Goal: Information Seeking & Learning: Learn about a topic

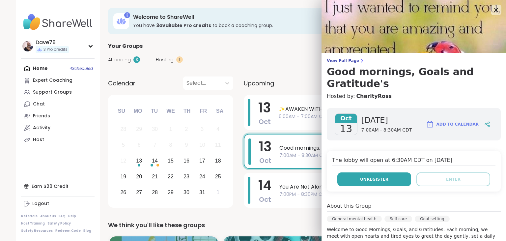
click at [352, 172] on button "Unregister" at bounding box center [374, 179] width 74 height 14
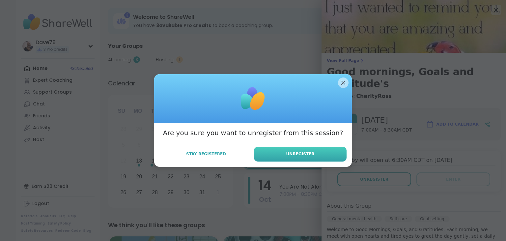
click at [321, 153] on button "Unregister" at bounding box center [300, 154] width 93 height 15
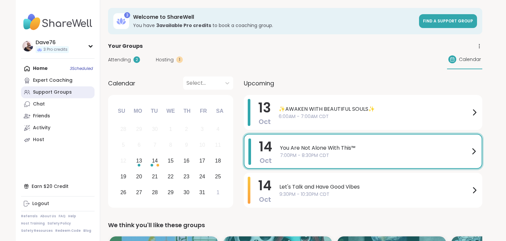
click at [46, 93] on div "Support Groups" at bounding box center [52, 92] width 39 height 7
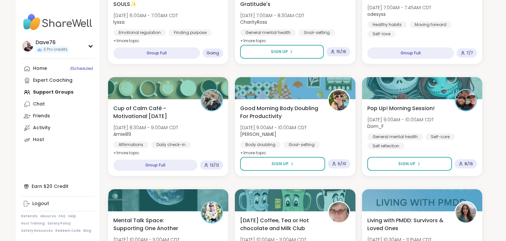
scroll to position [229, 0]
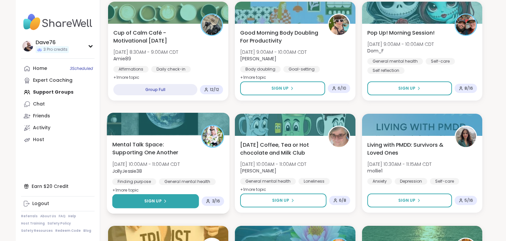
click at [174, 200] on button "Sign Up" at bounding box center [155, 201] width 87 height 14
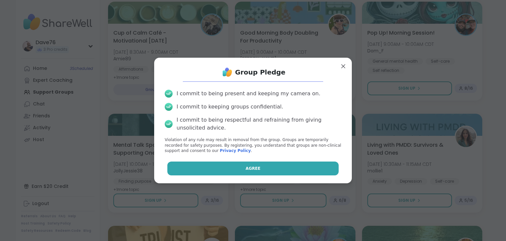
click at [250, 168] on span "Agree" at bounding box center [253, 168] width 15 height 6
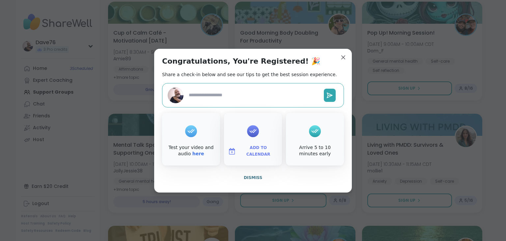
type textarea "*"
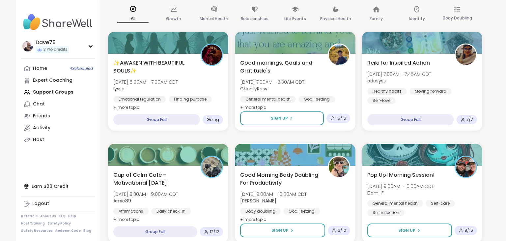
scroll to position [0, 0]
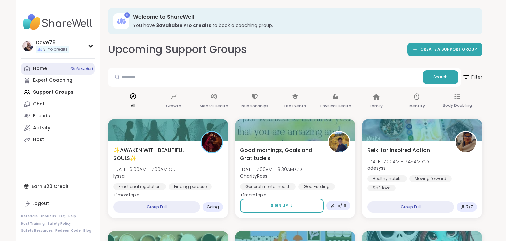
click at [36, 68] on div "Home 4 Scheduled" at bounding box center [40, 68] width 14 height 7
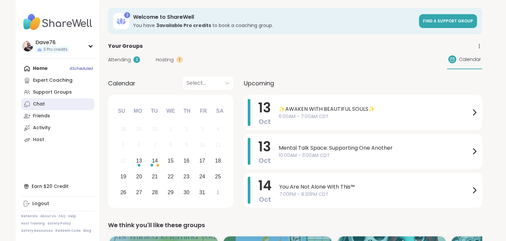
click at [54, 105] on link "Chat" at bounding box center [57, 104] width 73 height 12
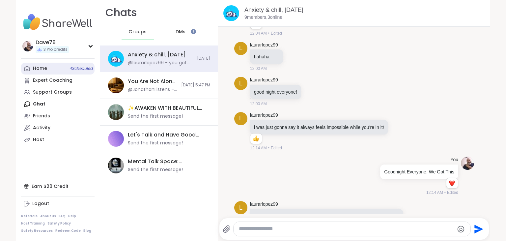
click at [40, 70] on div "Home 4 Scheduled" at bounding box center [40, 68] width 14 height 7
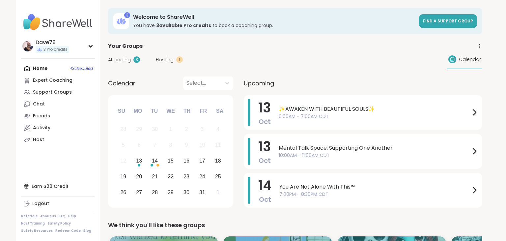
click at [125, 58] on span "Attending" at bounding box center [119, 59] width 23 height 7
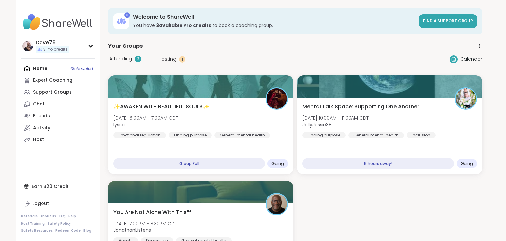
click at [249, 51] on div "Attending 3 Hosting 1 Calendar" at bounding box center [295, 59] width 374 height 18
click at [37, 68] on div "Home 4 Scheduled Expert Coaching Support Groups Chat Friends Activity Host" at bounding box center [57, 104] width 73 height 83
click at [55, 105] on link "Chat" at bounding box center [57, 104] width 73 height 12
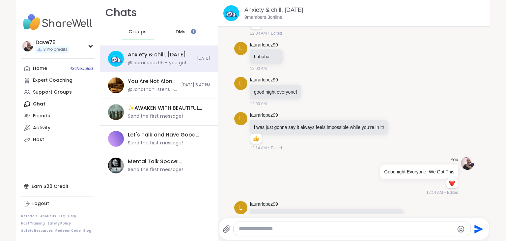
click at [180, 32] on span "DMs" at bounding box center [181, 32] width 10 height 7
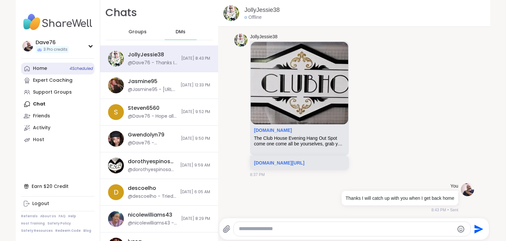
click at [44, 67] on div "Home 4 Scheduled" at bounding box center [40, 68] width 14 height 7
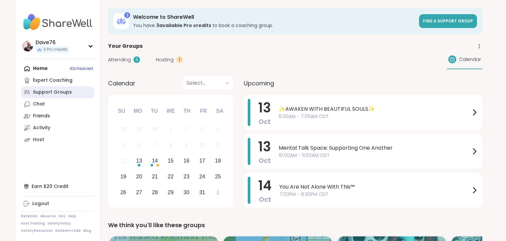
click at [57, 96] on link "Support Groups" at bounding box center [57, 92] width 73 height 12
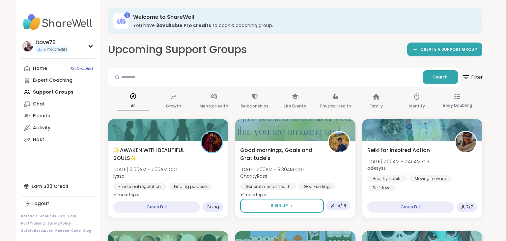
click at [474, 73] on span "Filter" at bounding box center [471, 77] width 21 height 16
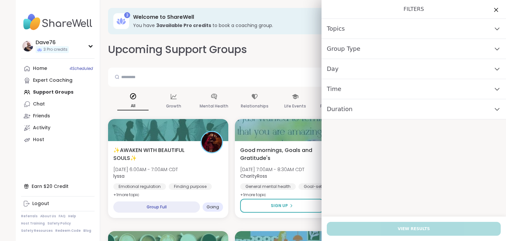
click at [407, 67] on div "Day" at bounding box center [413, 69] width 184 height 20
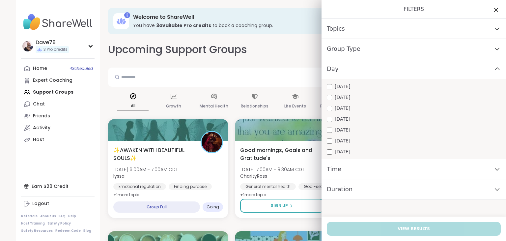
click at [344, 86] on span "Monday" at bounding box center [342, 86] width 15 height 7
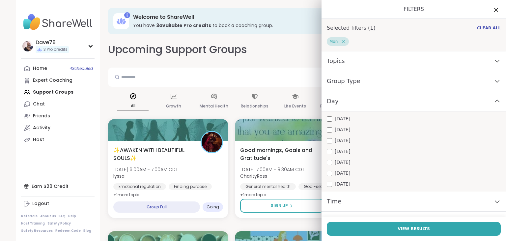
click at [364, 196] on div "Time" at bounding box center [413, 201] width 184 height 20
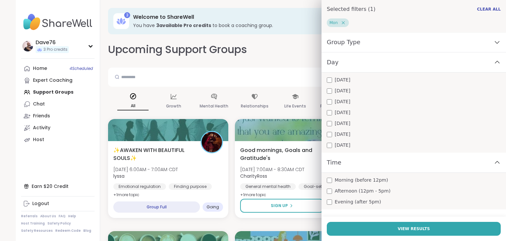
scroll to position [51, 0]
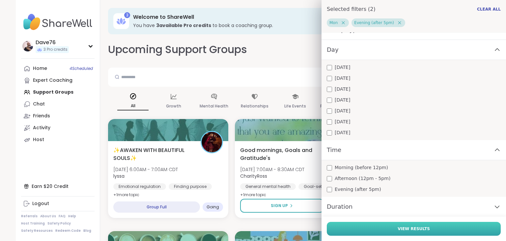
click at [404, 222] on button "View Results" at bounding box center [414, 229] width 174 height 14
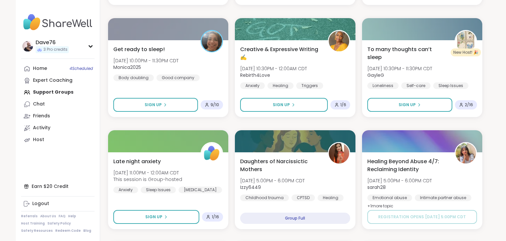
scroll to position [917, 0]
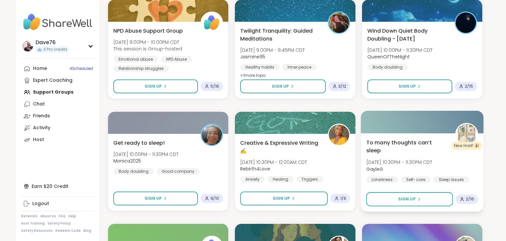
click at [378, 165] on b "GayleG" at bounding box center [374, 168] width 17 height 7
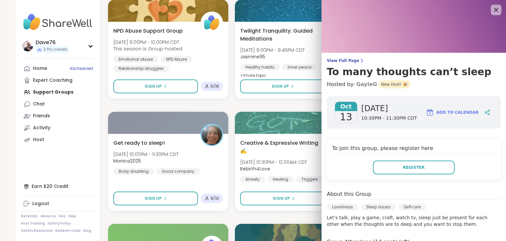
click at [359, 86] on link "GayleG" at bounding box center [366, 84] width 21 height 8
click at [497, 9] on icon at bounding box center [496, 10] width 8 height 8
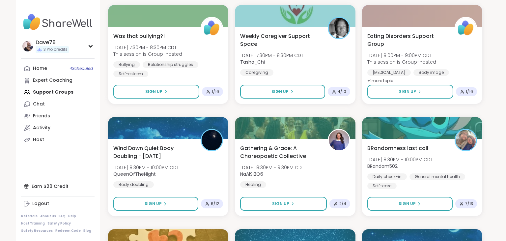
scroll to position [459, 0]
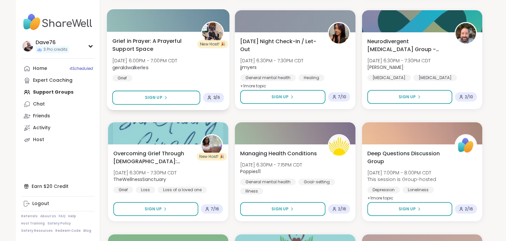
click at [148, 52] on span "Grief in Prayer: A Prayerful Support Space" at bounding box center [153, 45] width 82 height 16
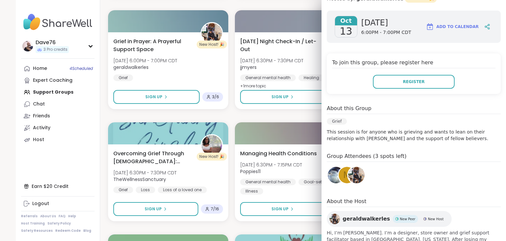
scroll to position [128, 0]
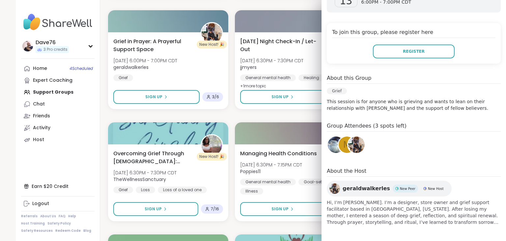
click at [358, 190] on span "geraldwalkerles" at bounding box center [366, 188] width 47 height 8
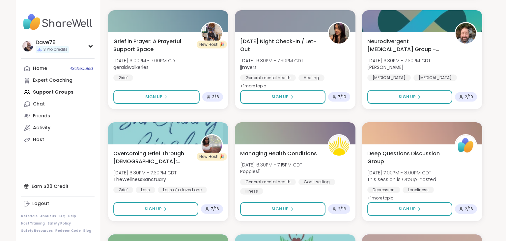
click at [53, 91] on div "Home 4 Scheduled Expert Coaching Support Groups Chat Friends Activity Host" at bounding box center [57, 104] width 73 height 83
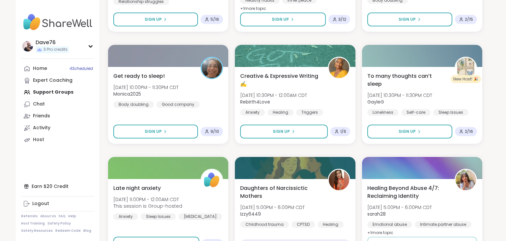
scroll to position [917, 0]
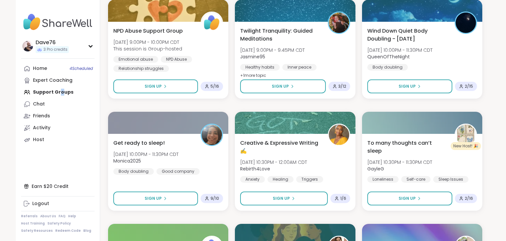
drag, startPoint x: 58, startPoint y: 96, endPoint x: 61, endPoint y: 89, distance: 7.7
click at [61, 89] on div "Home 4 Scheduled Expert Coaching Support Groups Chat Friends Activity Host" at bounding box center [57, 104] width 73 height 83
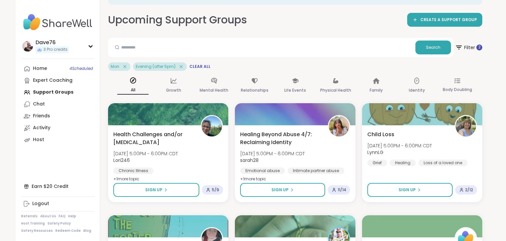
scroll to position [2, 0]
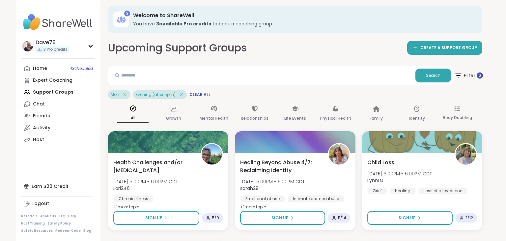
click at [463, 76] on span "Filter 2" at bounding box center [468, 75] width 29 height 16
click at [71, 154] on nav "Dave76 3 Pro credits Profile Membership Settings Help Home 4 Scheduled Expert C…" at bounding box center [58, 120] width 84 height 241
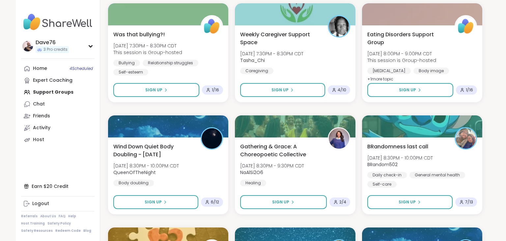
scroll to position [919, 0]
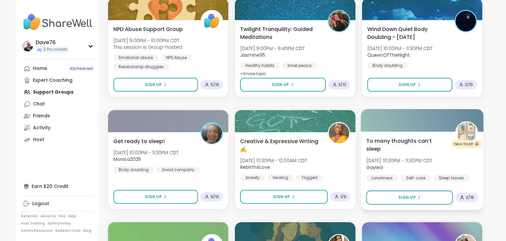
click at [419, 157] on span "[DATE] 10:30PM - 11:30PM CDT" at bounding box center [399, 160] width 66 height 7
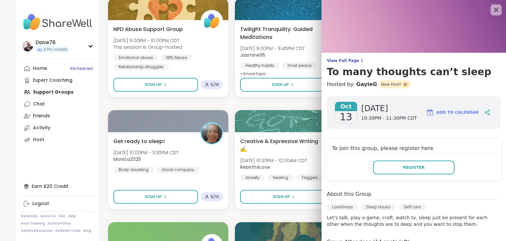
click at [495, 11] on icon at bounding box center [496, 10] width 4 height 4
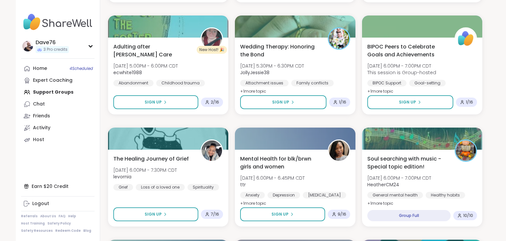
scroll to position [459, 0]
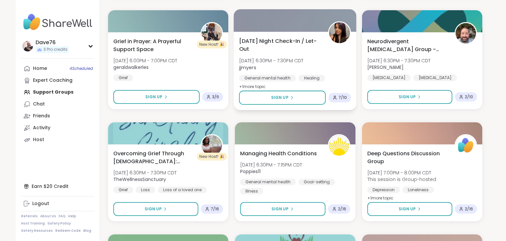
click at [275, 45] on span "Monday Night Check-In / Let-Out" at bounding box center [280, 45] width 82 height 16
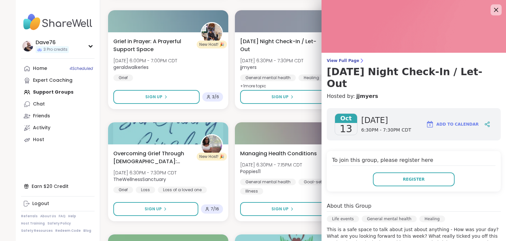
click at [496, 11] on icon at bounding box center [496, 10] width 4 height 4
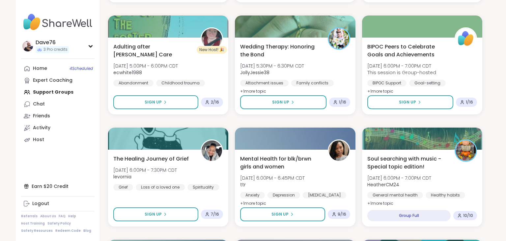
scroll to position [0, 0]
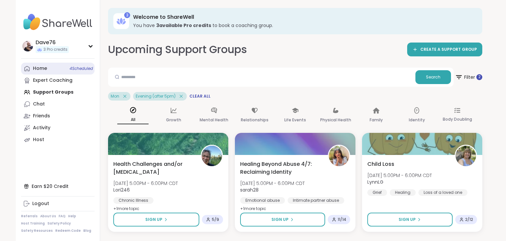
click at [47, 69] on link "Home 4 Scheduled" at bounding box center [57, 69] width 73 height 12
